Goal: Task Accomplishment & Management: Use online tool/utility

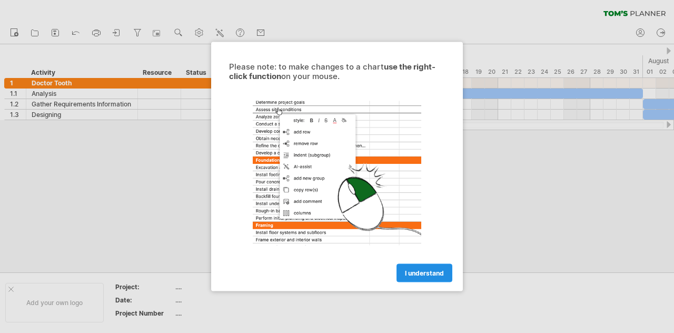
click at [435, 276] on link "I understand" at bounding box center [424, 273] width 56 height 18
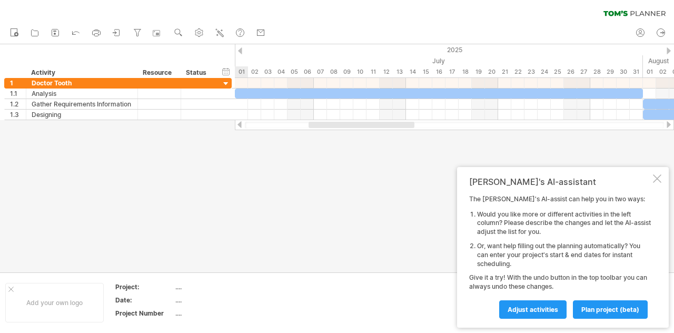
click at [658, 181] on div at bounding box center [657, 178] width 8 height 8
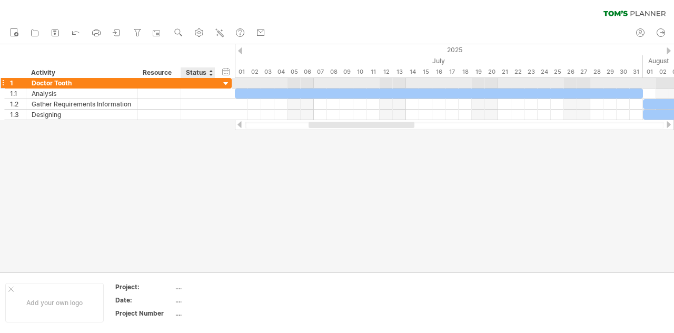
click at [223, 82] on div at bounding box center [226, 84] width 10 height 10
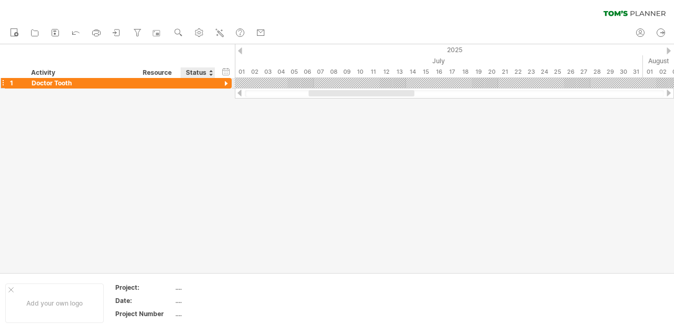
click at [223, 82] on div at bounding box center [226, 84] width 10 height 10
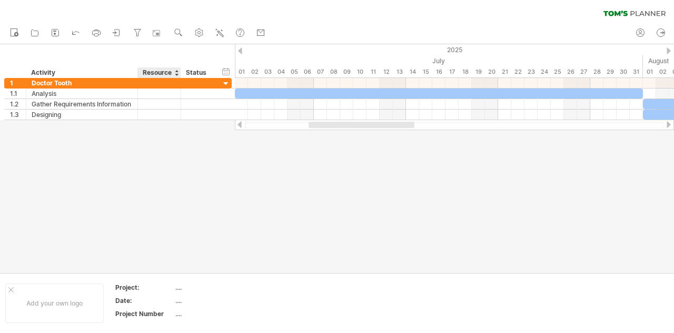
click at [171, 71] on div "Resource" at bounding box center [159, 72] width 32 height 11
click at [198, 70] on div "Status" at bounding box center [197, 72] width 23 height 11
click at [226, 72] on div "hide start/end/duration show start/end/duration" at bounding box center [226, 71] width 10 height 11
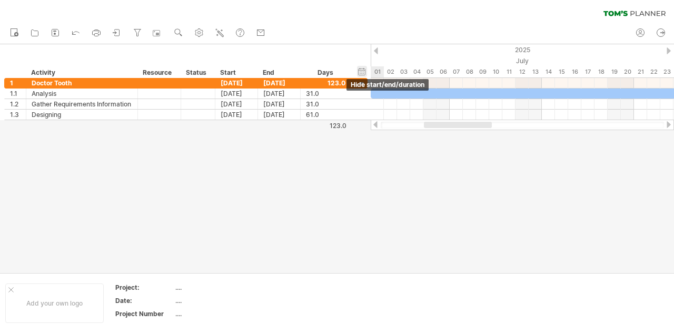
click at [226, 72] on div "Start" at bounding box center [236, 72] width 32 height 11
click at [359, 70] on div "hide start/end/duration show start/end/duration" at bounding box center [362, 71] width 10 height 11
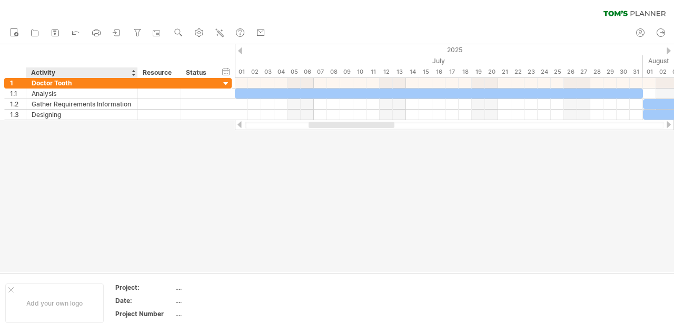
click at [66, 72] on div "Activity" at bounding box center [81, 72] width 101 height 11
